Goal: Transaction & Acquisition: Purchase product/service

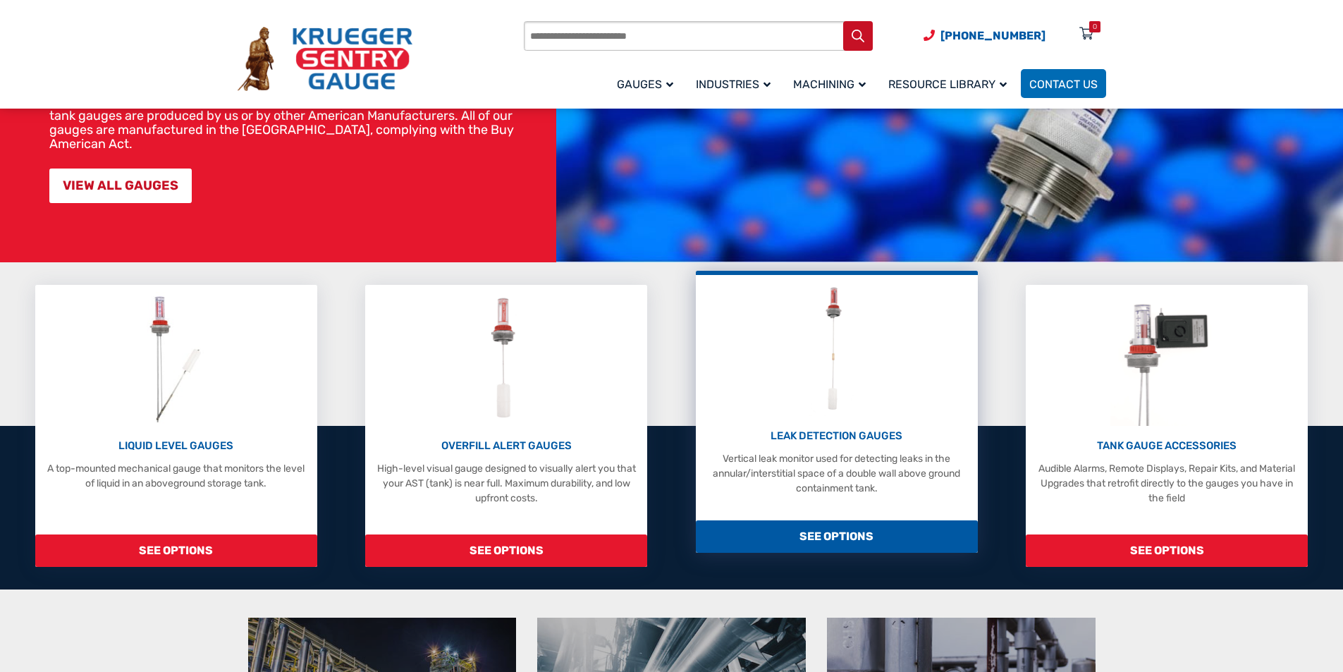
click at [832, 349] on img at bounding box center [837, 349] width 56 height 134
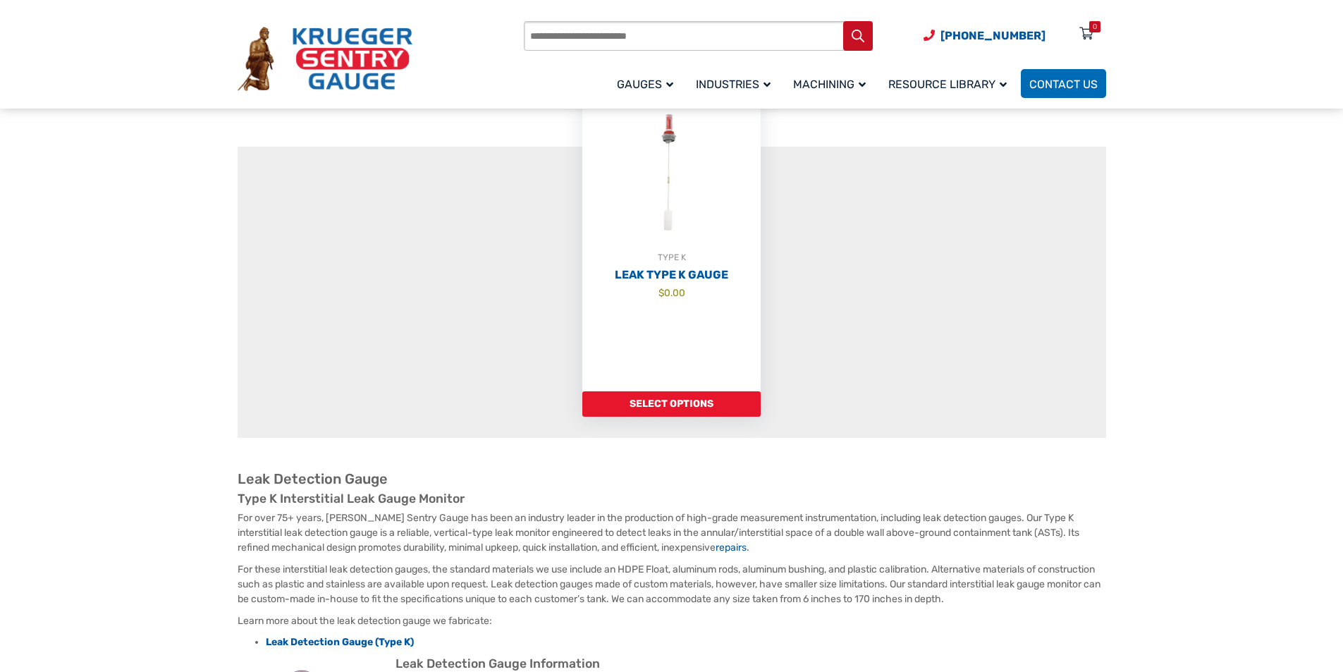
scroll to position [194, 0]
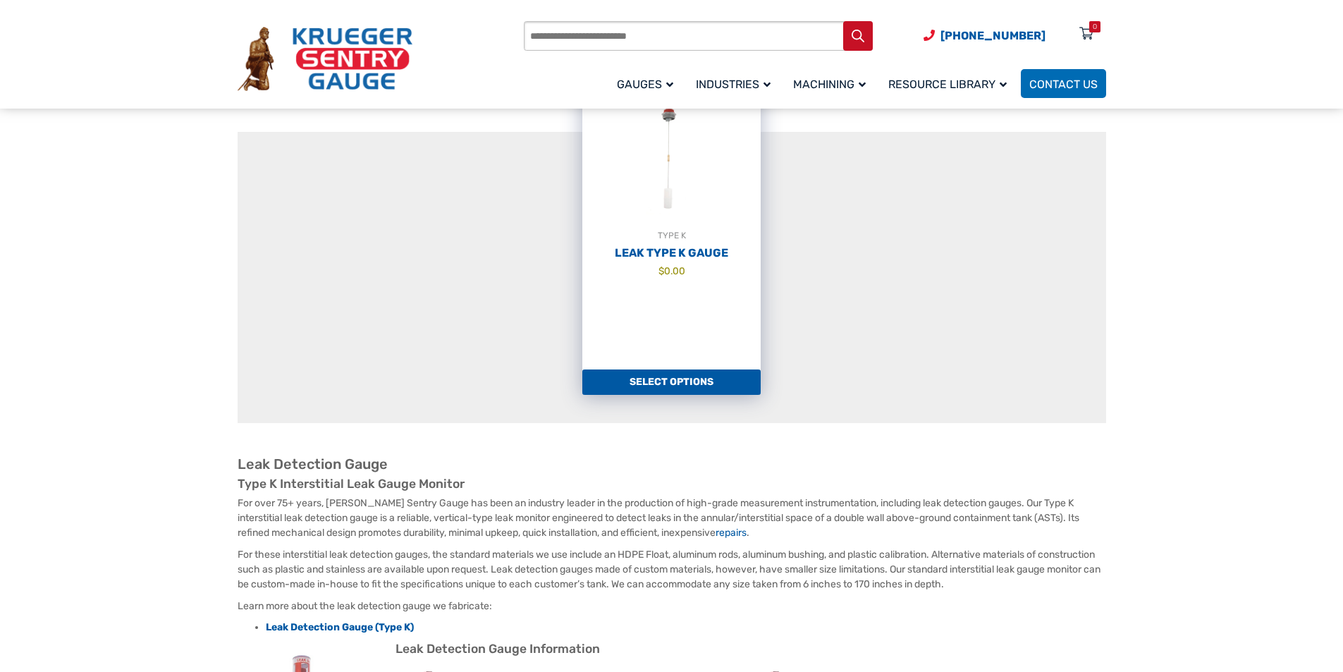
click at [639, 387] on link "Select options" at bounding box center [671, 381] width 178 height 25
